Goal: Information Seeking & Learning: Learn about a topic

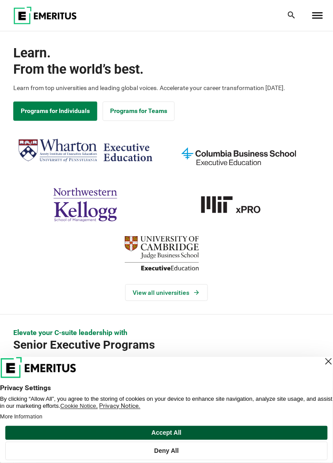
click at [259, 432] on button "Accept All" at bounding box center [166, 433] width 322 height 14
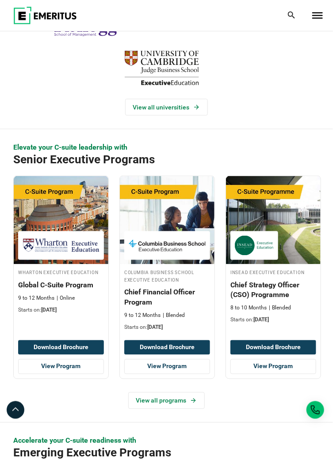
scroll to position [186, 0]
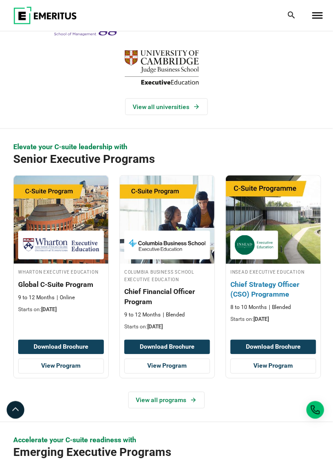
click at [260, 235] on img at bounding box center [253, 245] width 39 height 20
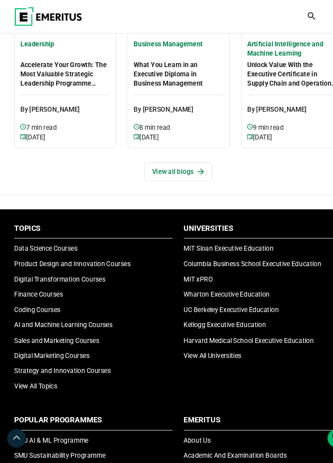
scroll to position [2686, 0]
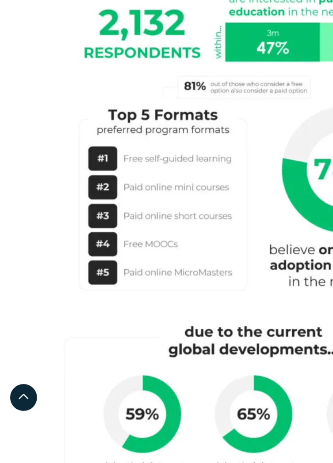
scroll to position [2642, 0]
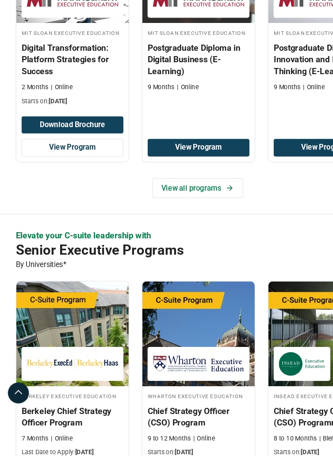
scroll to position [241, 0]
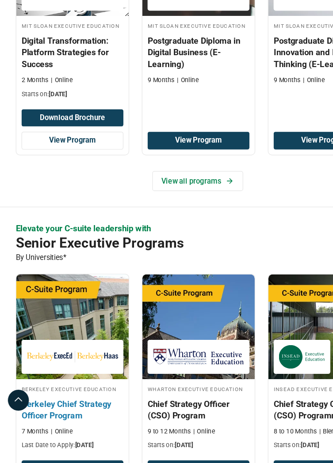
scroll to position [253, 0]
